Goal: Find specific page/section: Find specific page/section

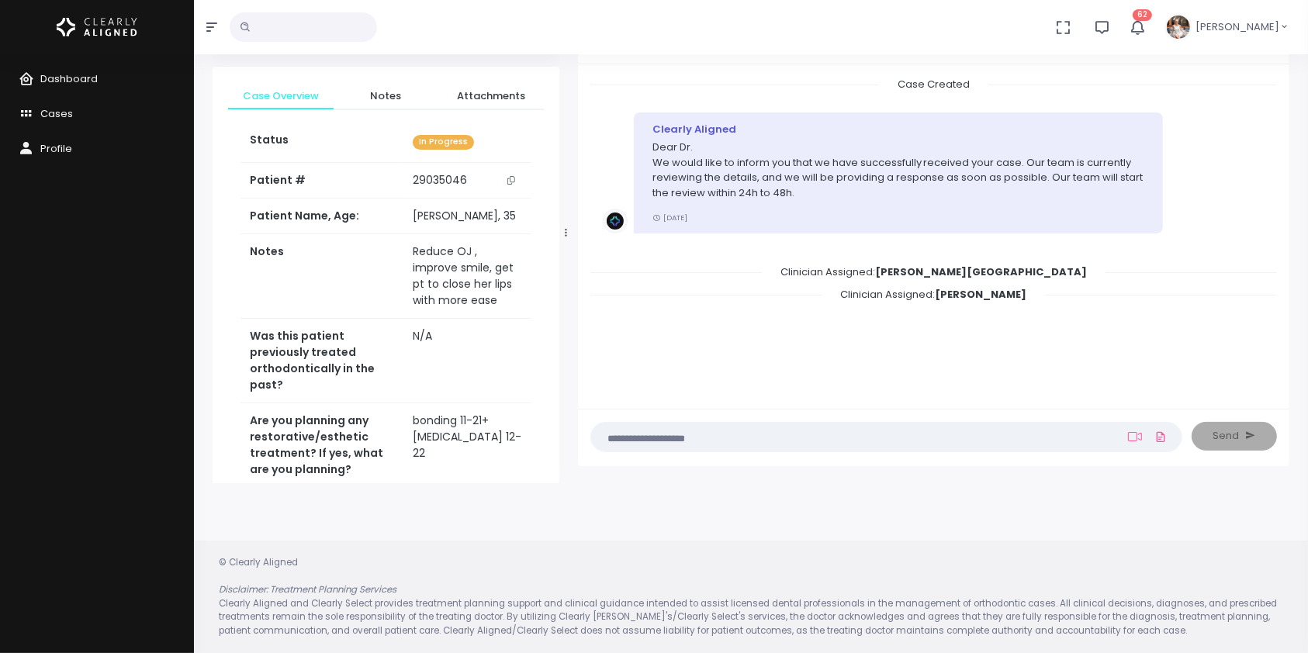
scroll to position [123, 0]
click at [339, 28] on input "text" at bounding box center [303, 26] width 147 height 29
type input "***"
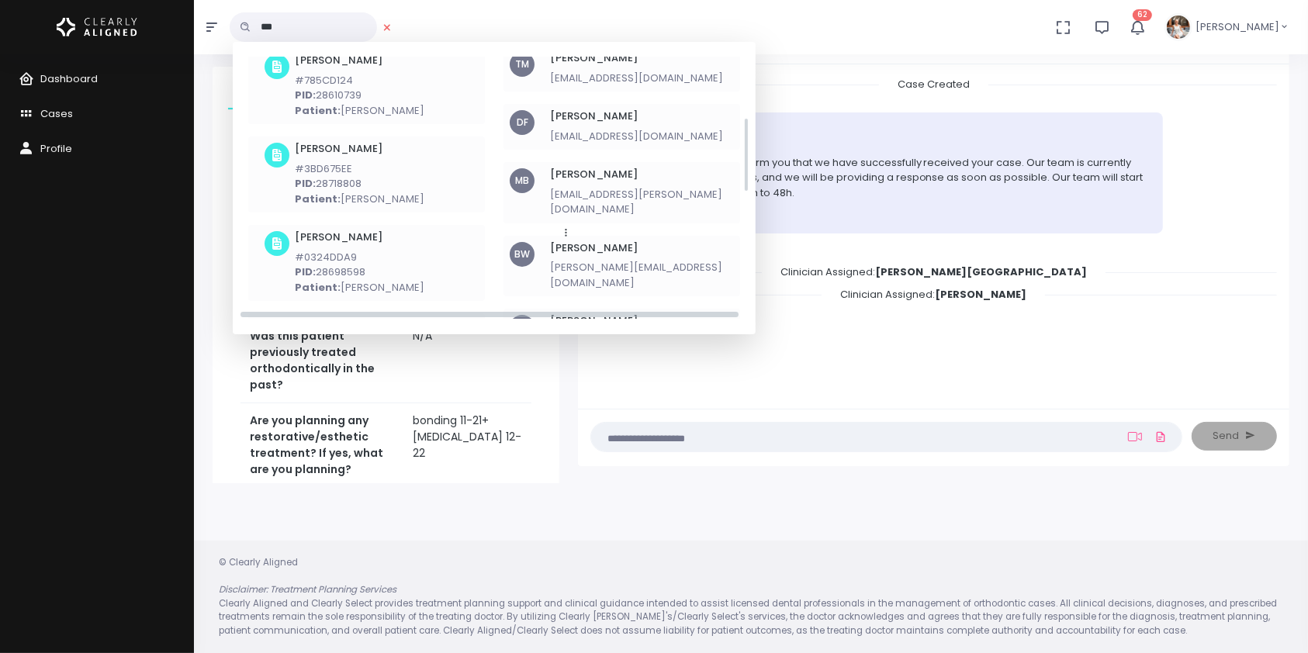
scroll to position [206, 0]
click at [595, 314] on h6 "[PERSON_NAME]" at bounding box center [636, 320] width 173 height 12
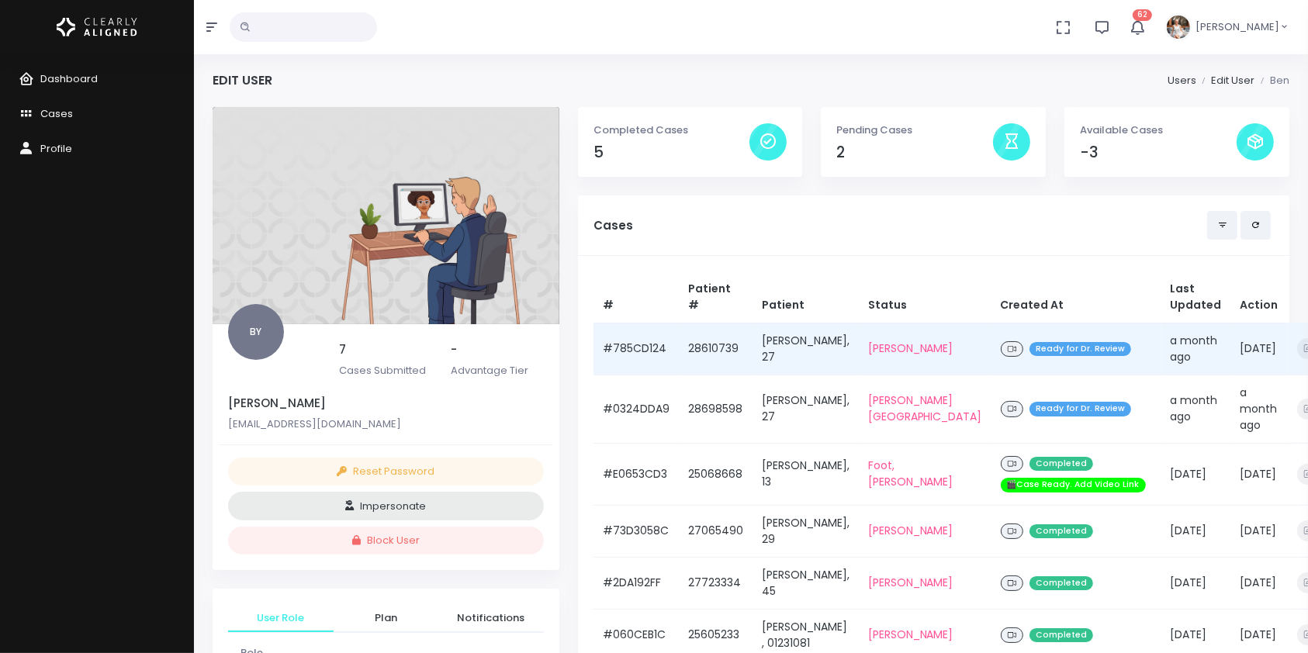
click at [635, 352] on td "#785CD124" at bounding box center [635, 349] width 85 height 52
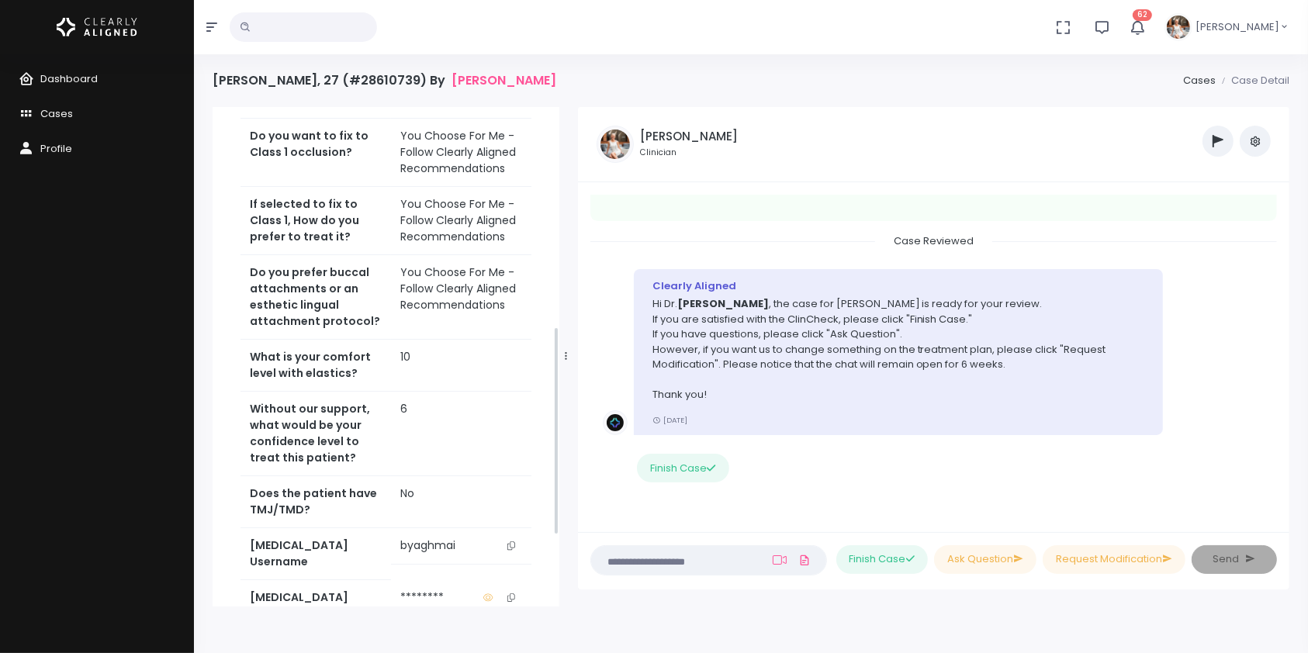
scroll to position [529, 0]
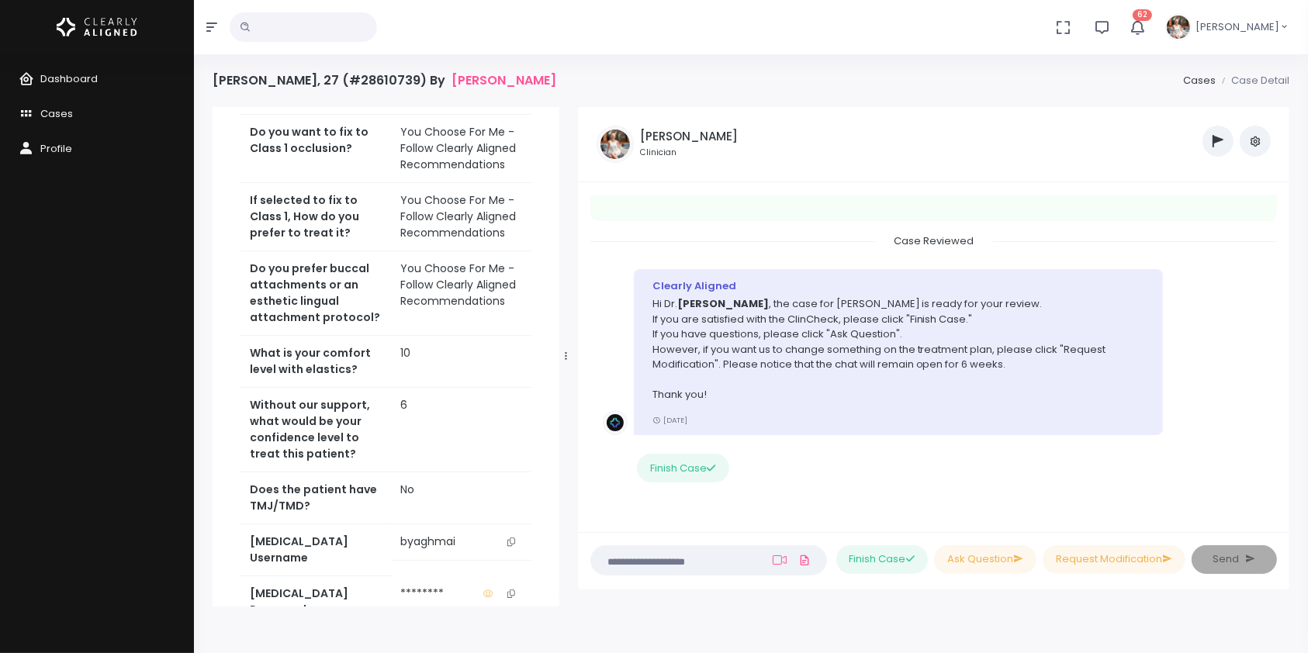
click at [512, 538] on icon "scrollable content" at bounding box center [511, 542] width 8 height 9
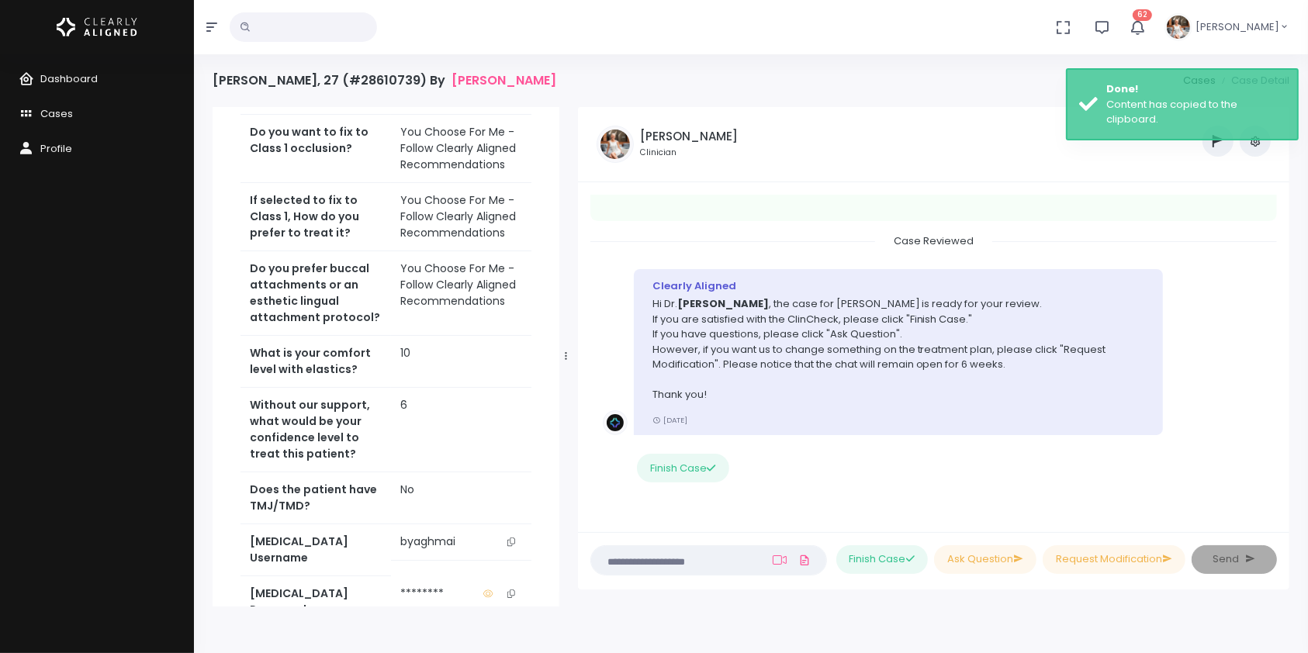
drag, startPoint x: 751, startPoint y: 81, endPoint x: 800, endPoint y: 26, distance: 73.1
click at [751, 81] on div "[PERSON_NAME], 27 (#28610739) By [PERSON_NAME] Cases Case Detail" at bounding box center [751, 90] width 1077 height 34
